Goal: Task Accomplishment & Management: Use online tool/utility

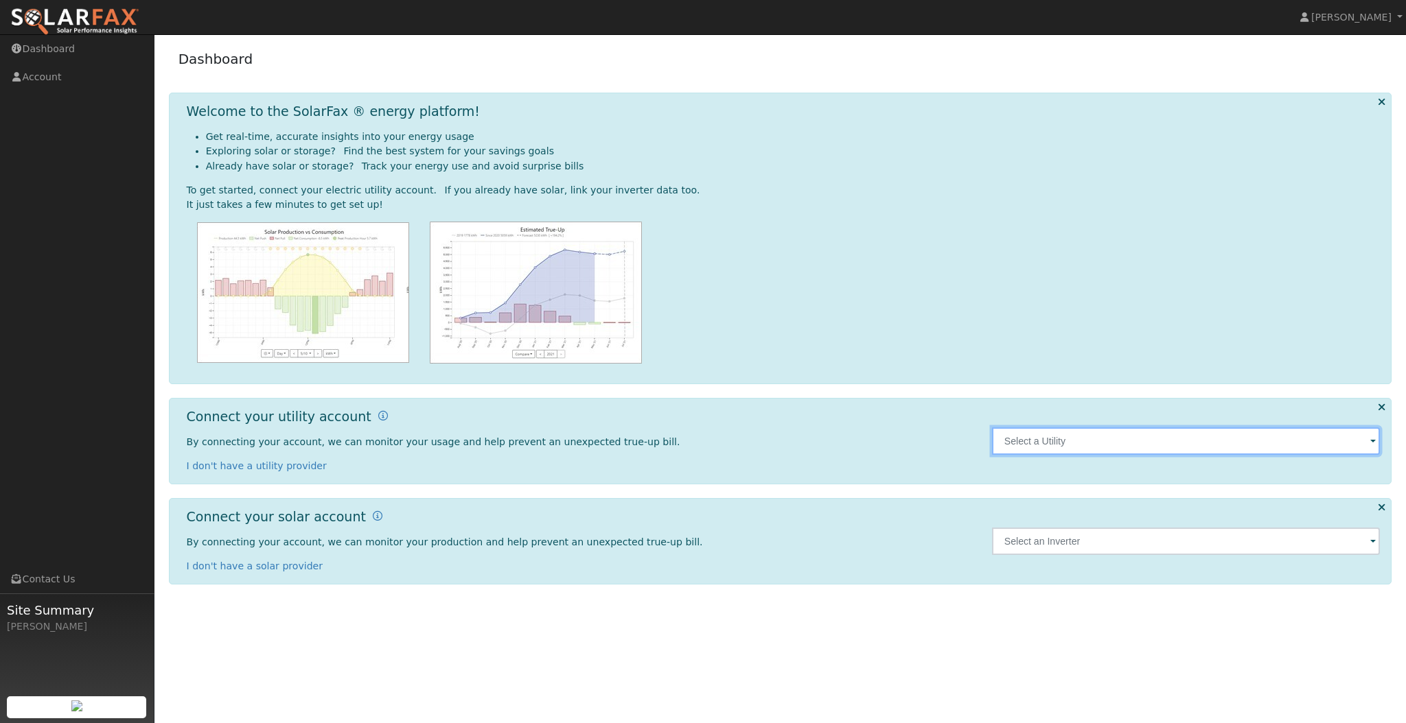
click at [1066, 442] on input "text" at bounding box center [1186, 441] width 388 height 27
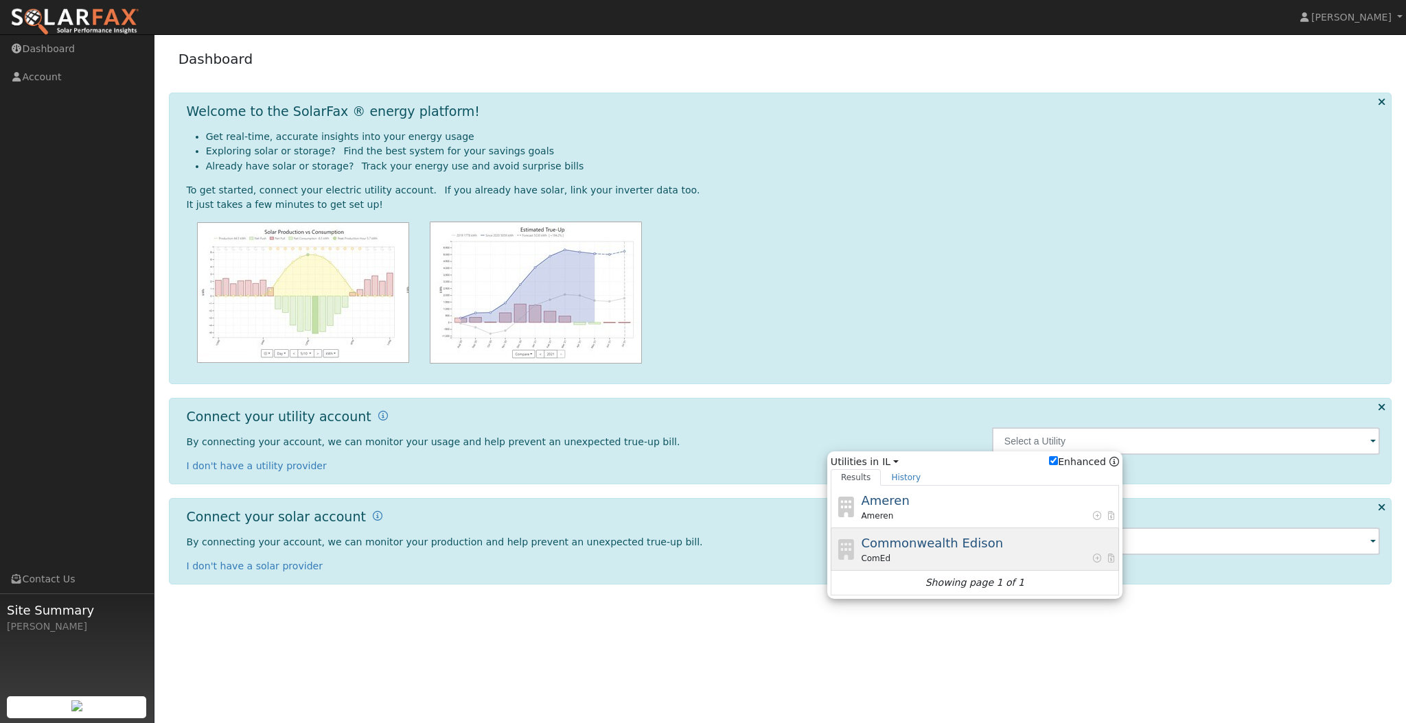
click at [915, 544] on span "Commonwealth Edison" at bounding box center [932, 543] width 142 height 14
type input "ComEd"
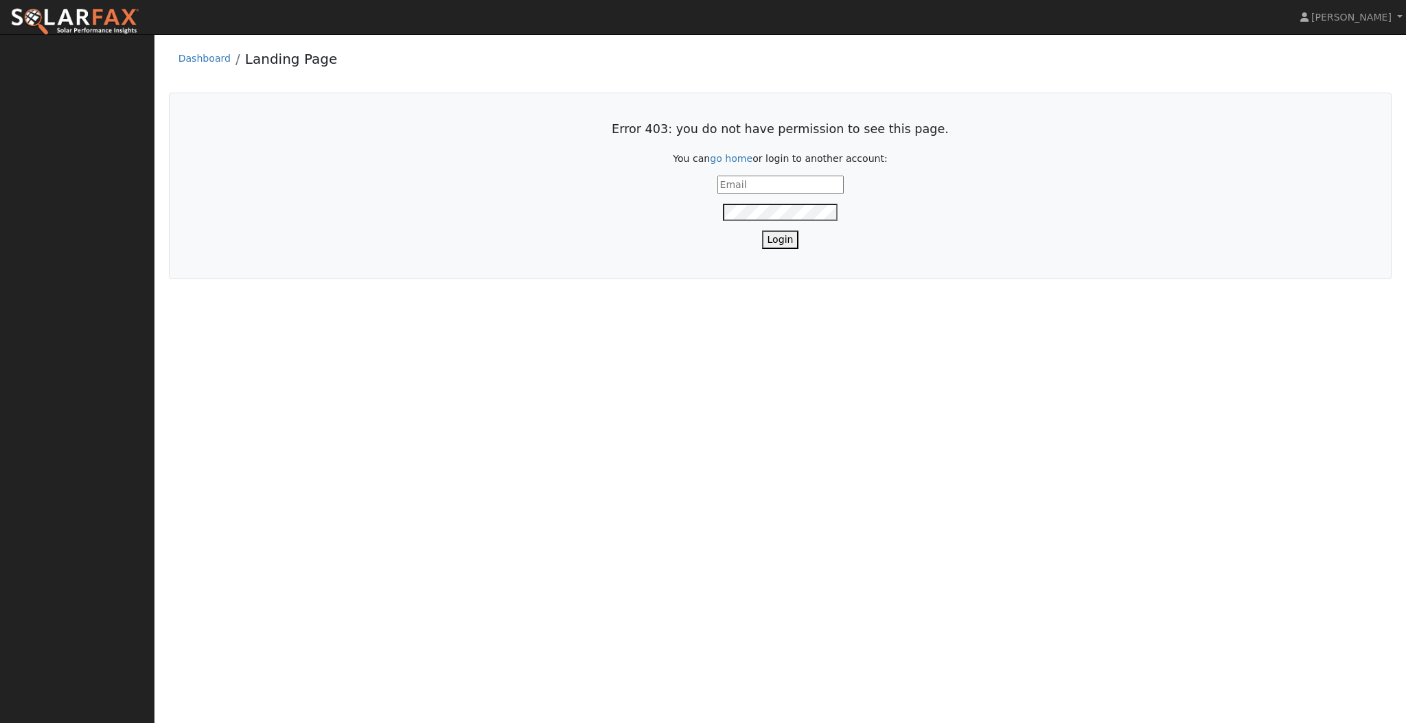
type input "[PERSON_NAME][EMAIL_ADDRESS][DOMAIN_NAME]"
click at [786, 238] on button "Login" at bounding box center [780, 240] width 37 height 19
